Goal: Navigation & Orientation: Find specific page/section

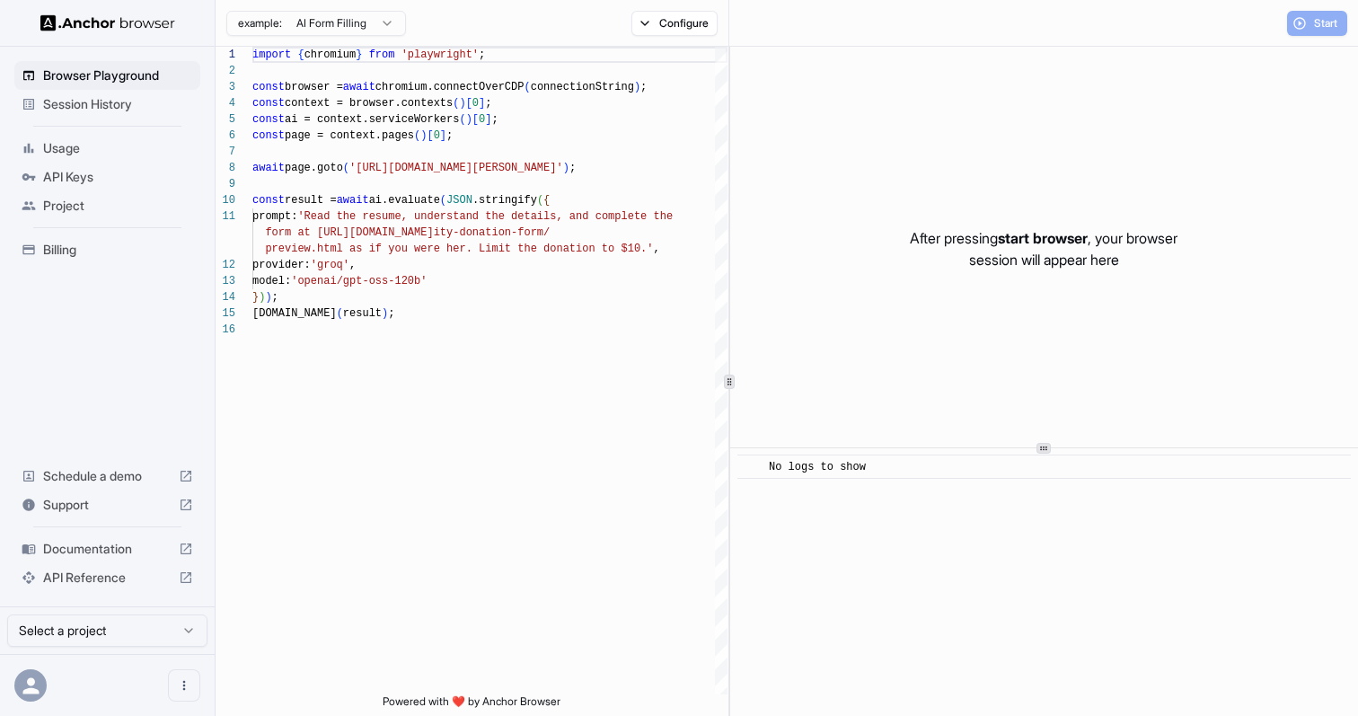
scroll to position [162, 0]
click at [112, 101] on span "Session History" at bounding box center [118, 104] width 150 height 18
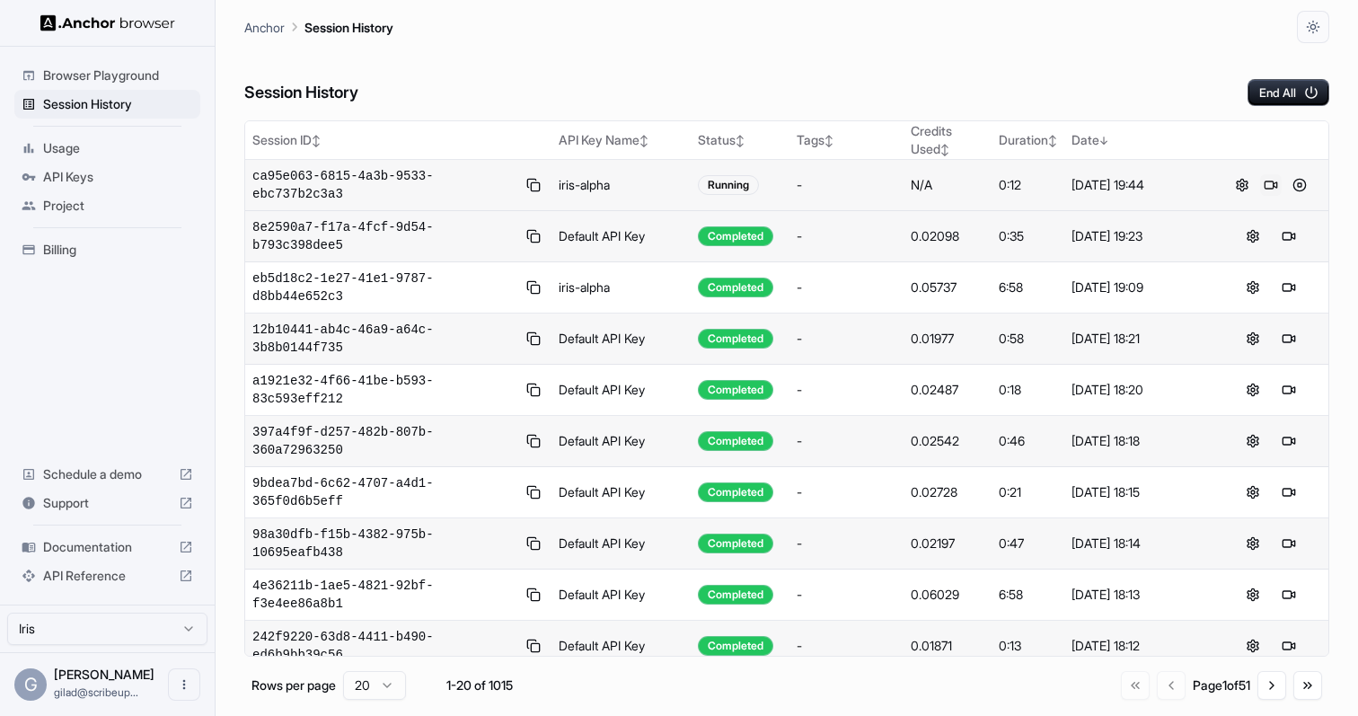
click at [1264, 179] on button at bounding box center [1271, 185] width 22 height 22
click at [1260, 185] on button at bounding box center [1271, 185] width 22 height 22
